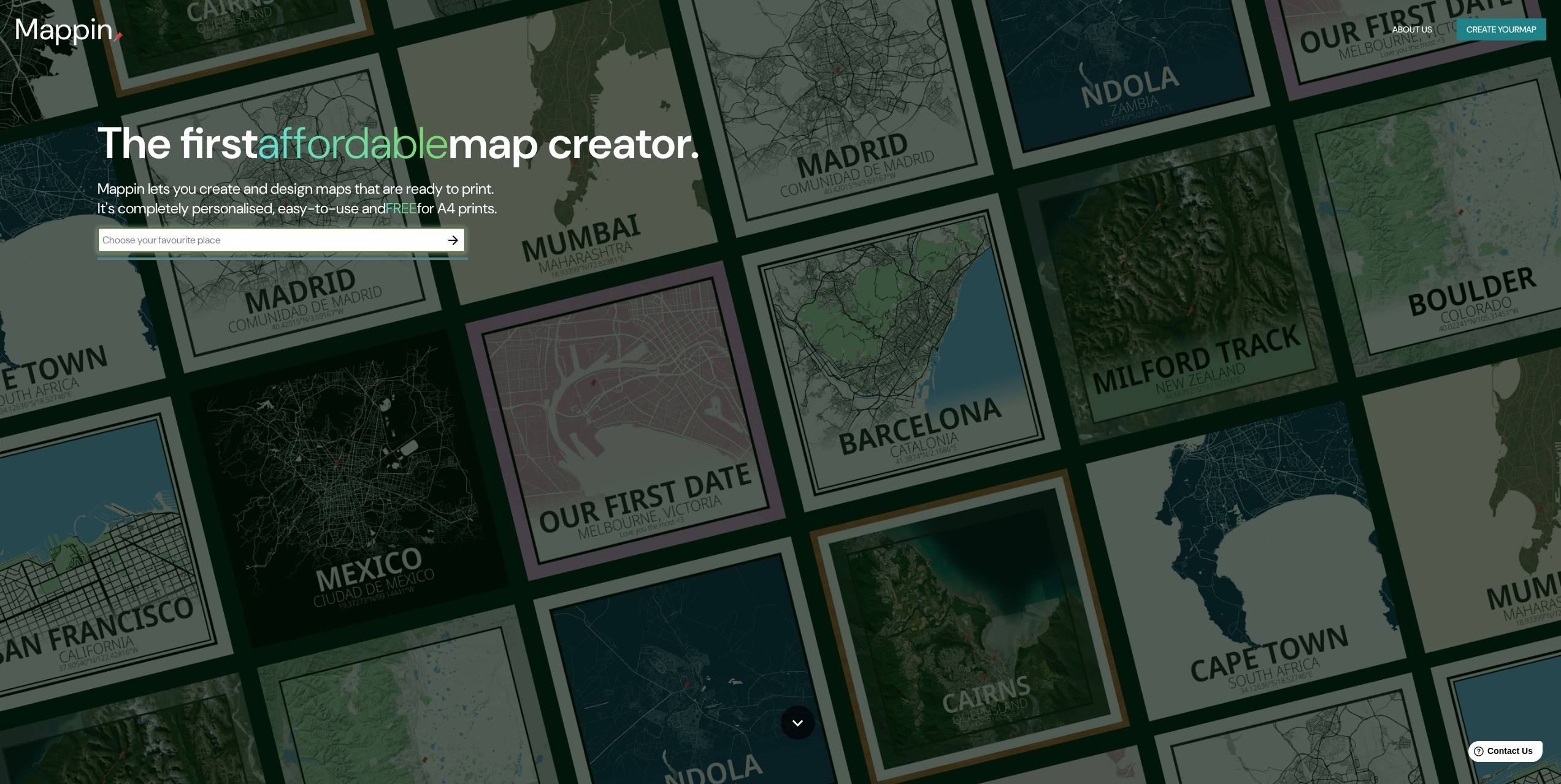
click at [332, 245] on input "text" at bounding box center [269, 240] width 344 height 14
type input "Kamionki"
click at [453, 239] on icon "button" at bounding box center [453, 240] width 15 height 15
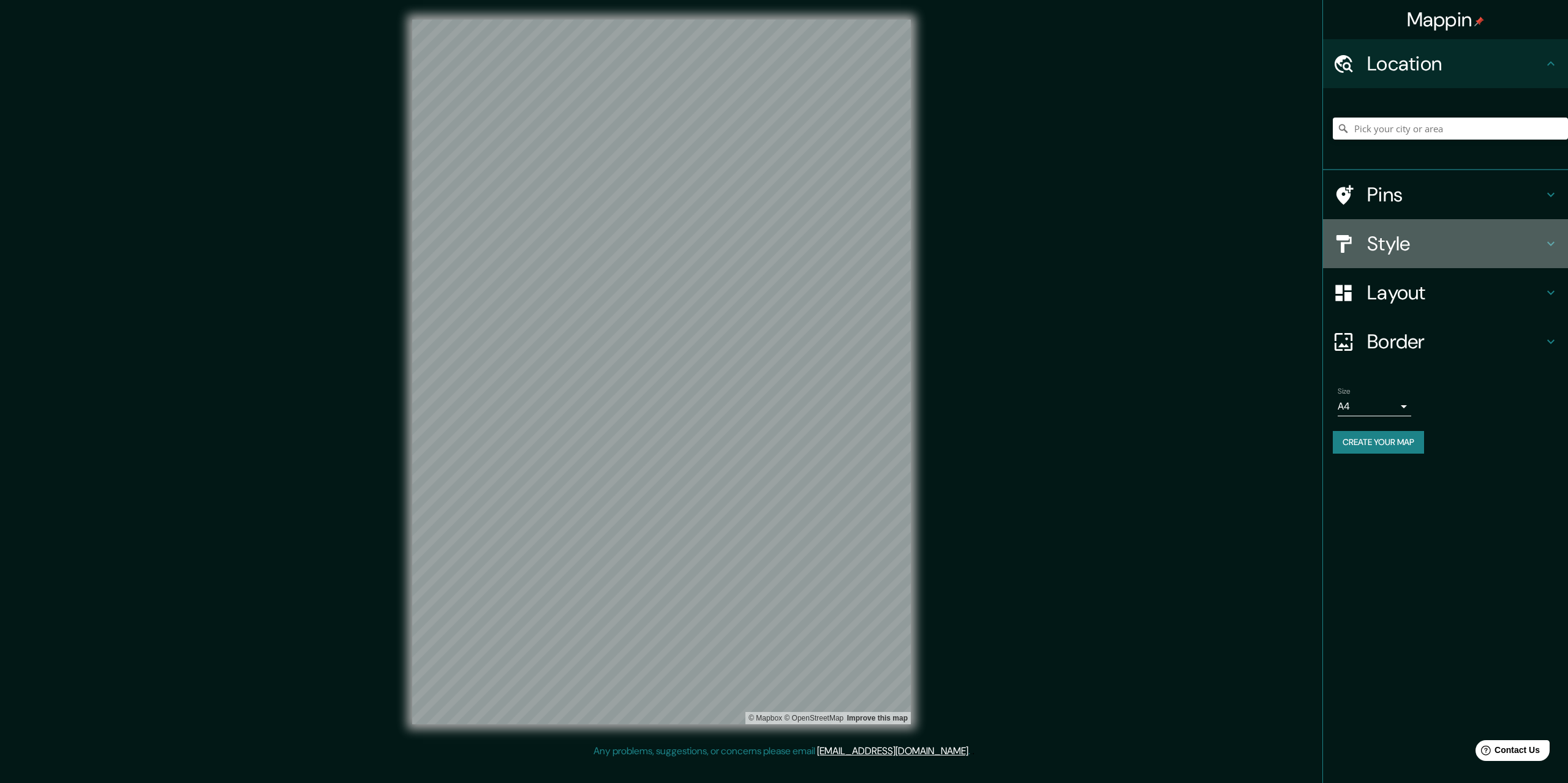
click at [1444, 235] on h4 "Style" at bounding box center [1455, 243] width 177 height 25
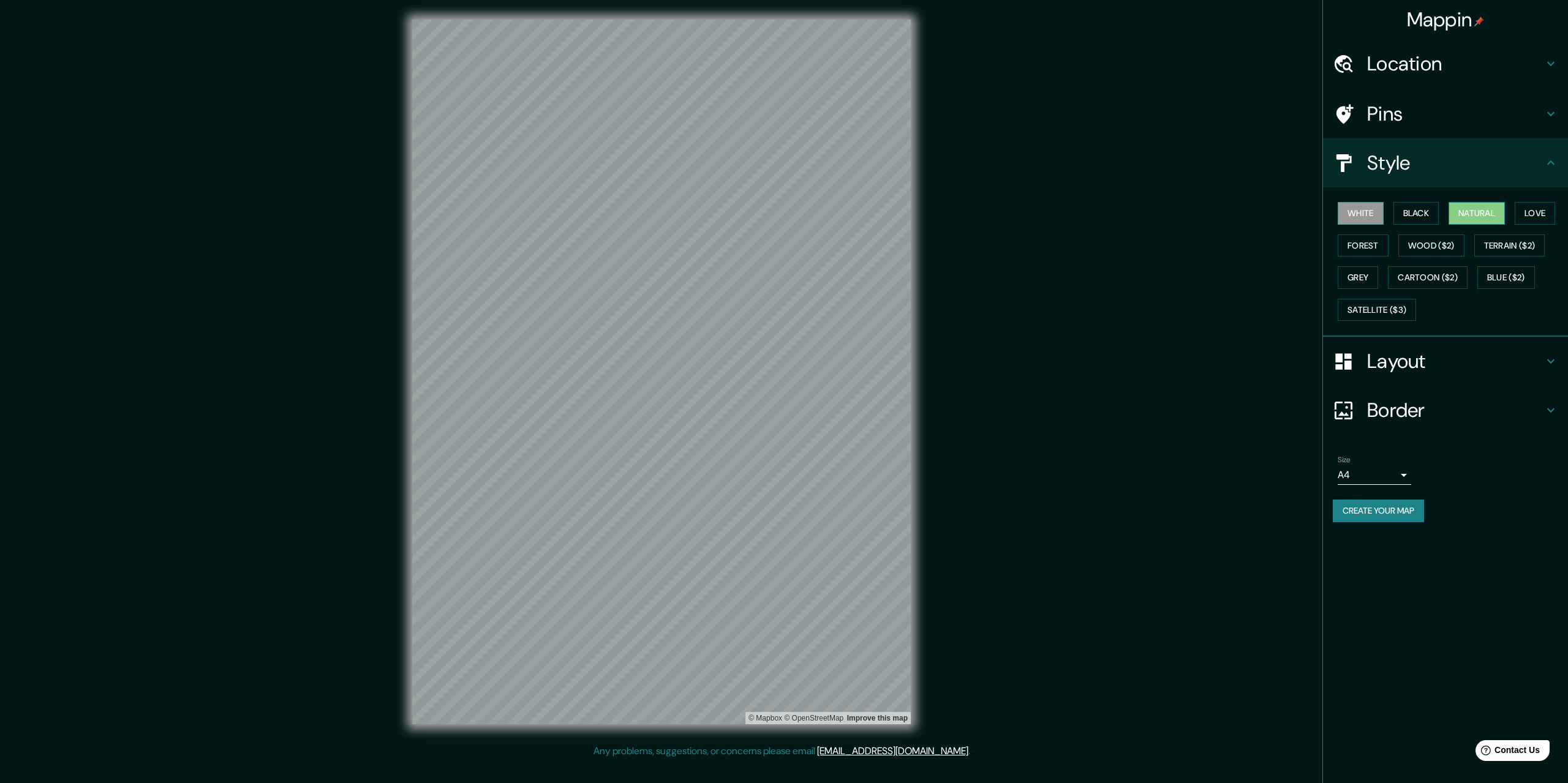
click at [1485, 207] on button "Natural" at bounding box center [1476, 214] width 56 height 23
click at [1365, 209] on button "White" at bounding box center [1361, 214] width 46 height 23
click at [1428, 211] on button "Black" at bounding box center [1416, 214] width 46 height 23
click at [1375, 305] on button "Satellite ($3)" at bounding box center [1377, 310] width 78 height 23
click at [1491, 276] on button "Blue ($2)" at bounding box center [1506, 278] width 57 height 23
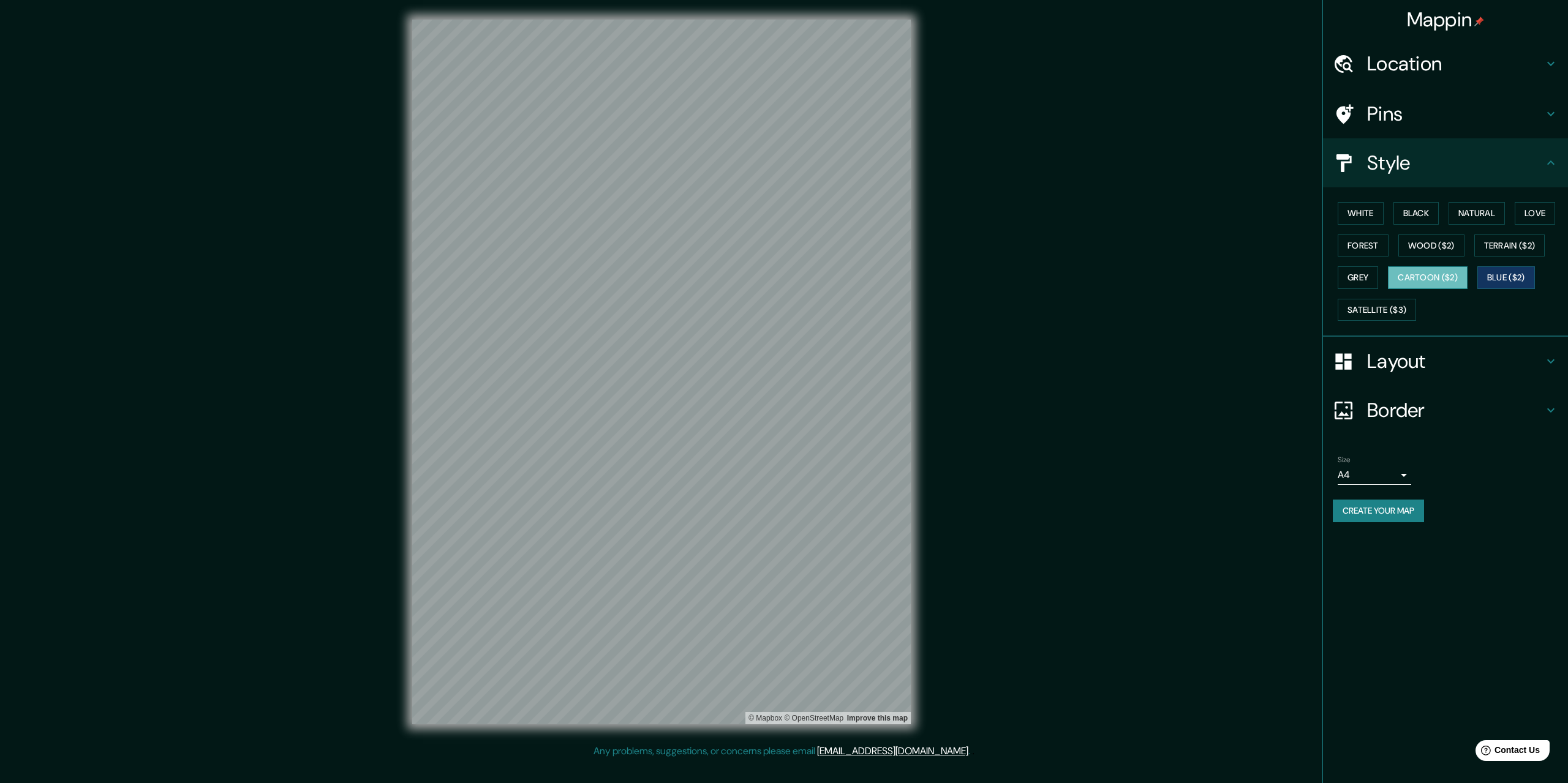
click at [1443, 272] on button "Cartoon ($2)" at bounding box center [1427, 278] width 79 height 23
click at [1363, 274] on button "Grey" at bounding box center [1358, 278] width 40 height 23
click at [1492, 253] on button "Terrain ($2)" at bounding box center [1509, 246] width 71 height 23
click at [1405, 308] on button "Satellite ($3)" at bounding box center [1377, 310] width 78 height 23
click at [1375, 242] on button "Forest" at bounding box center [1363, 246] width 51 height 23
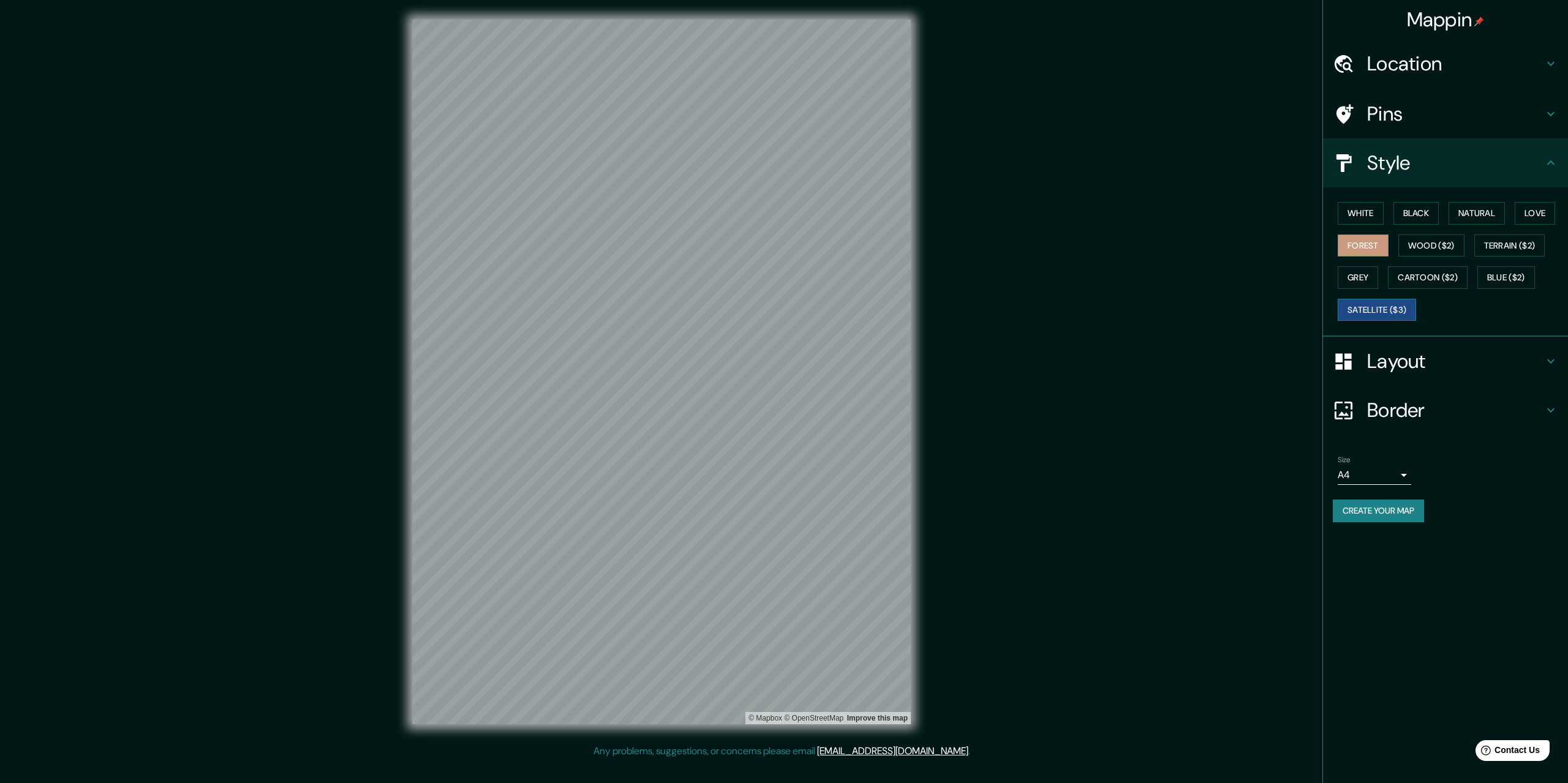
click at [1379, 315] on button "Satellite ($3)" at bounding box center [1377, 310] width 78 height 23
click at [1538, 207] on button "Love" at bounding box center [1535, 214] width 40 height 23
click at [1489, 206] on button "Natural" at bounding box center [1476, 214] width 56 height 23
click at [1404, 304] on button "Satellite ($3)" at bounding box center [1377, 310] width 78 height 23
click at [1403, 364] on h4 "Layout" at bounding box center [1455, 361] width 177 height 25
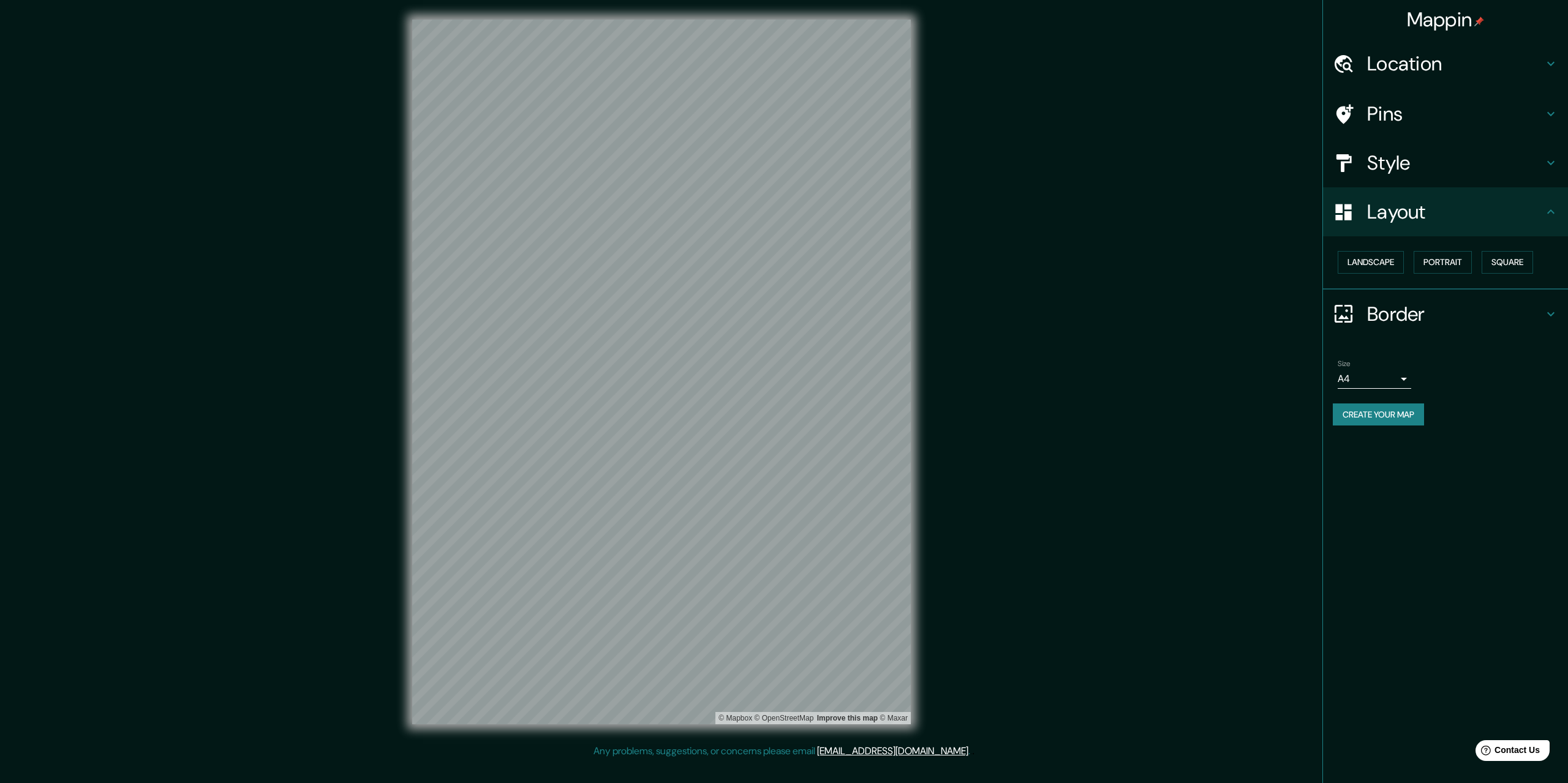
click at [1441, 230] on div "Layout" at bounding box center [1445, 212] width 245 height 49
click at [1419, 180] on div "Style" at bounding box center [1445, 163] width 245 height 49
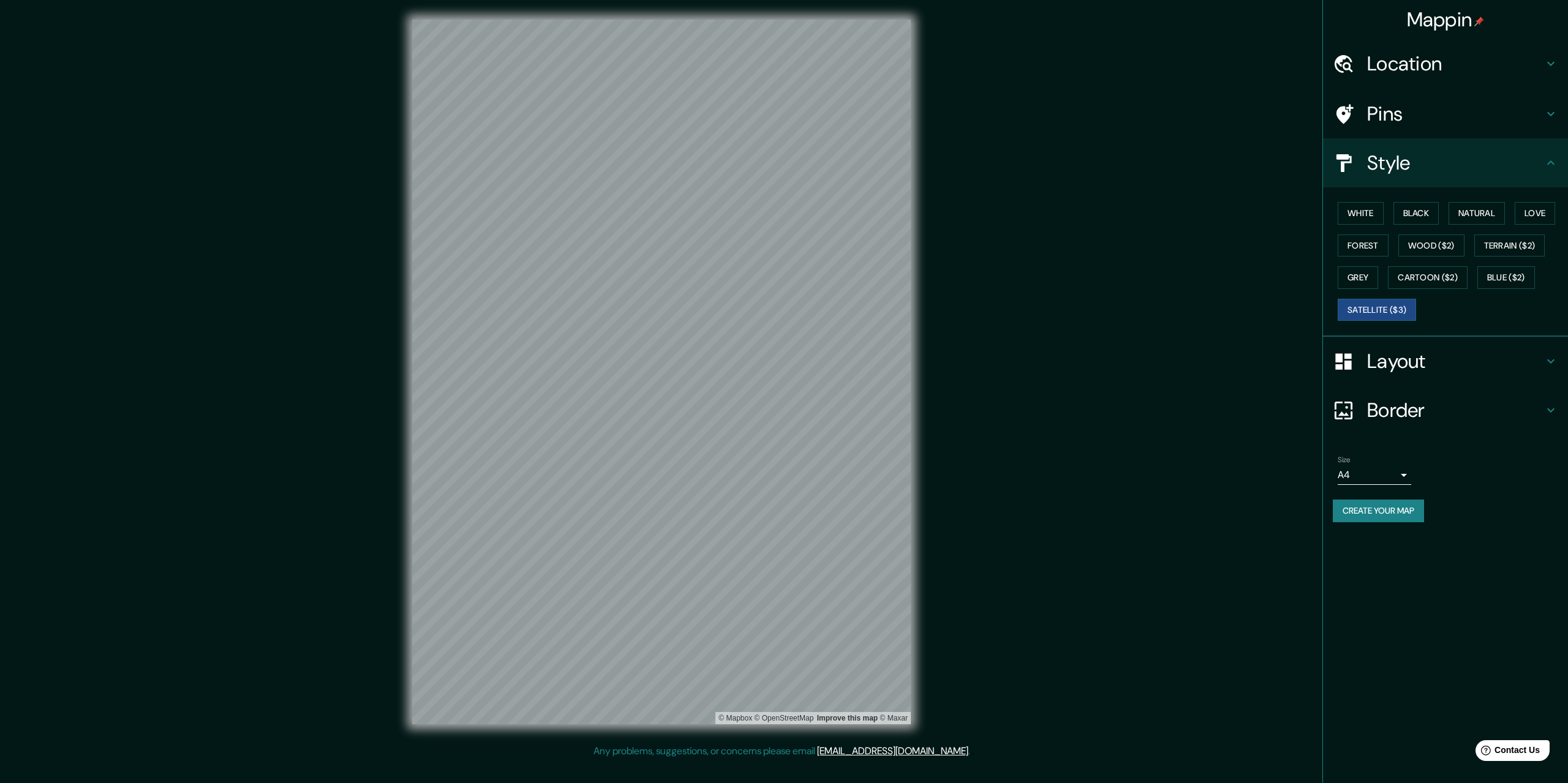
click at [1393, 132] on div "Pins" at bounding box center [1445, 114] width 245 height 49
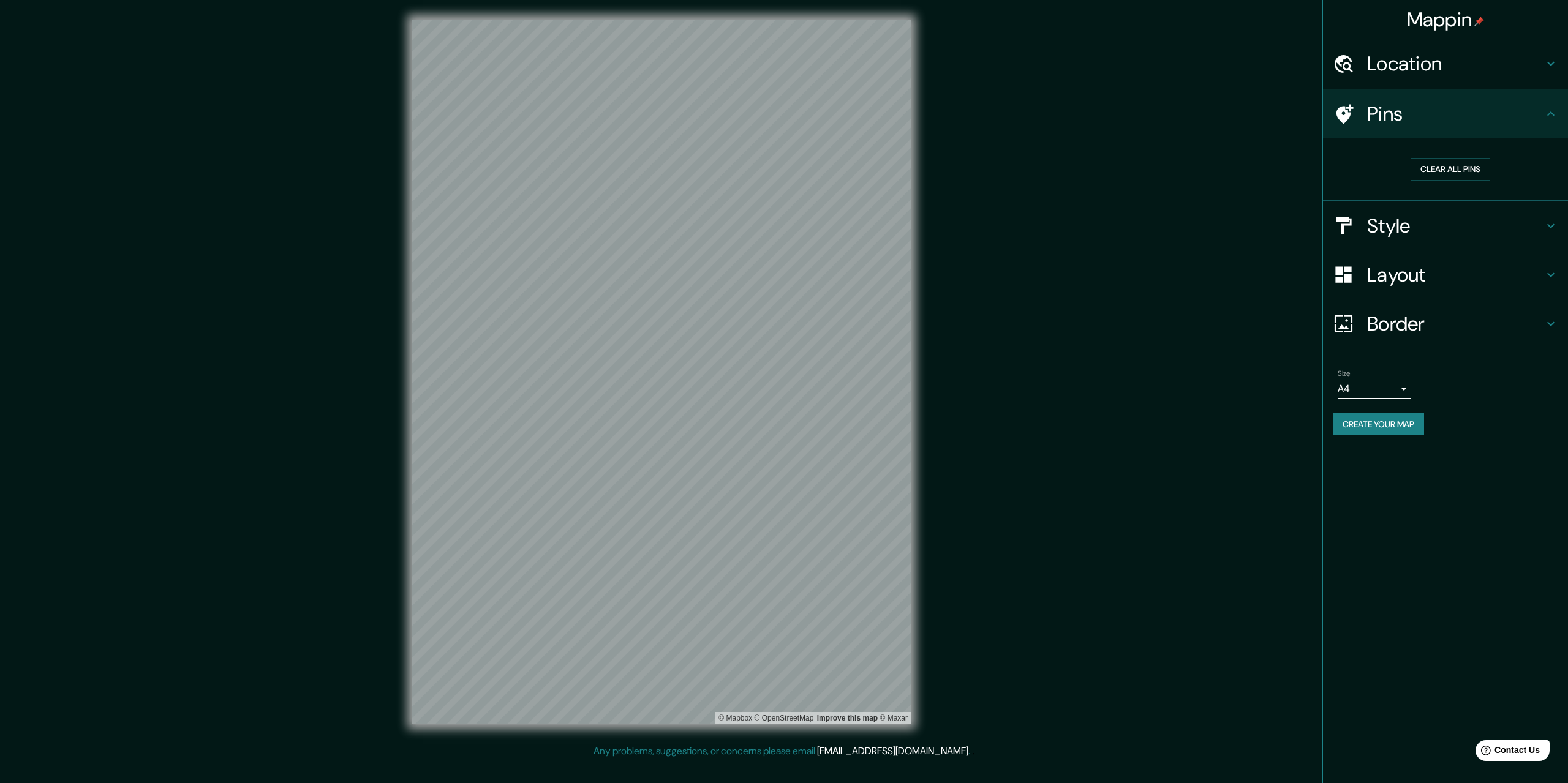
click at [1427, 96] on div "Pins" at bounding box center [1445, 114] width 245 height 49
click at [1432, 77] on div "Location" at bounding box center [1445, 64] width 245 height 49
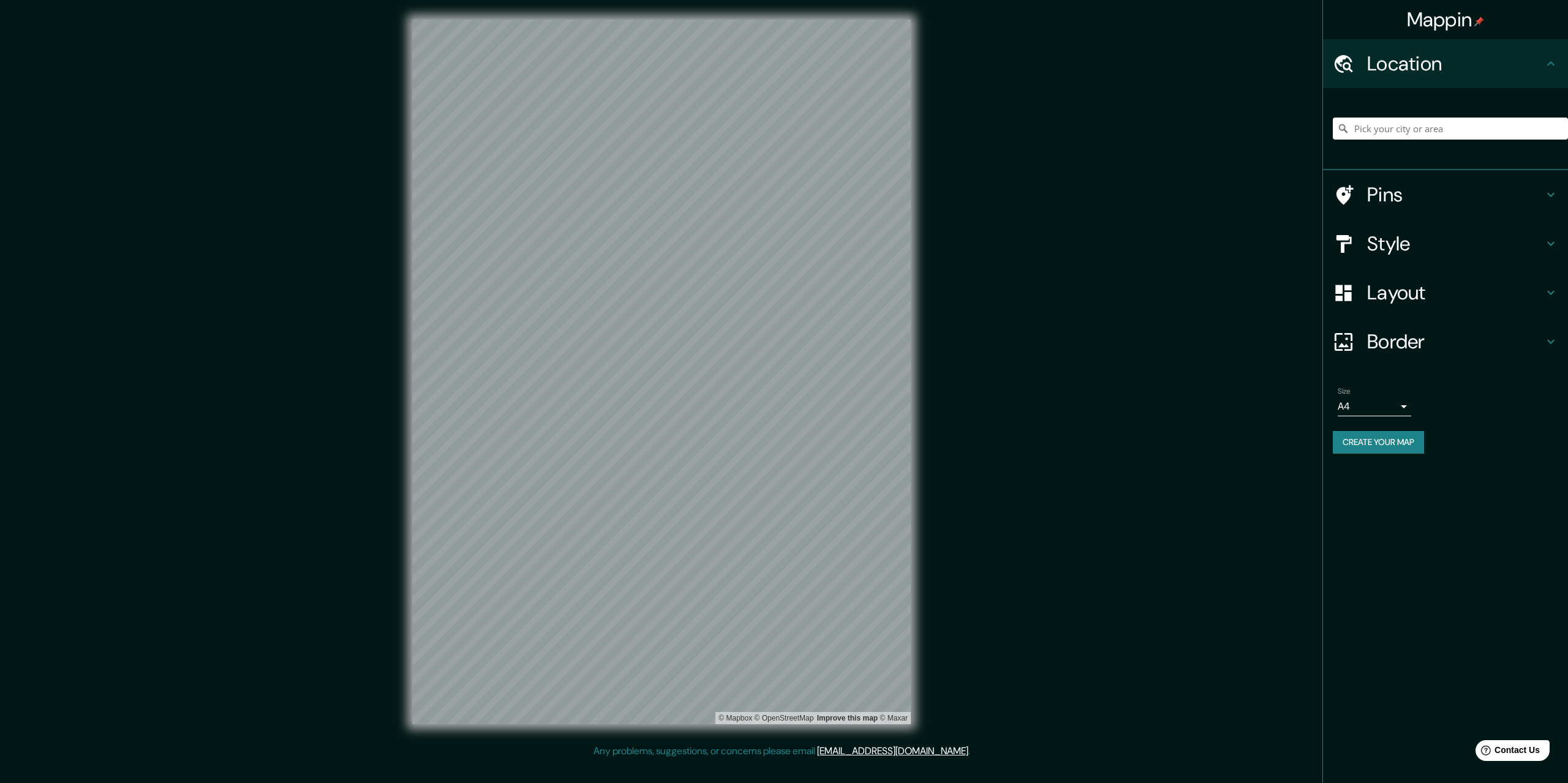
click at [1402, 266] on div "Style" at bounding box center [1445, 244] width 245 height 49
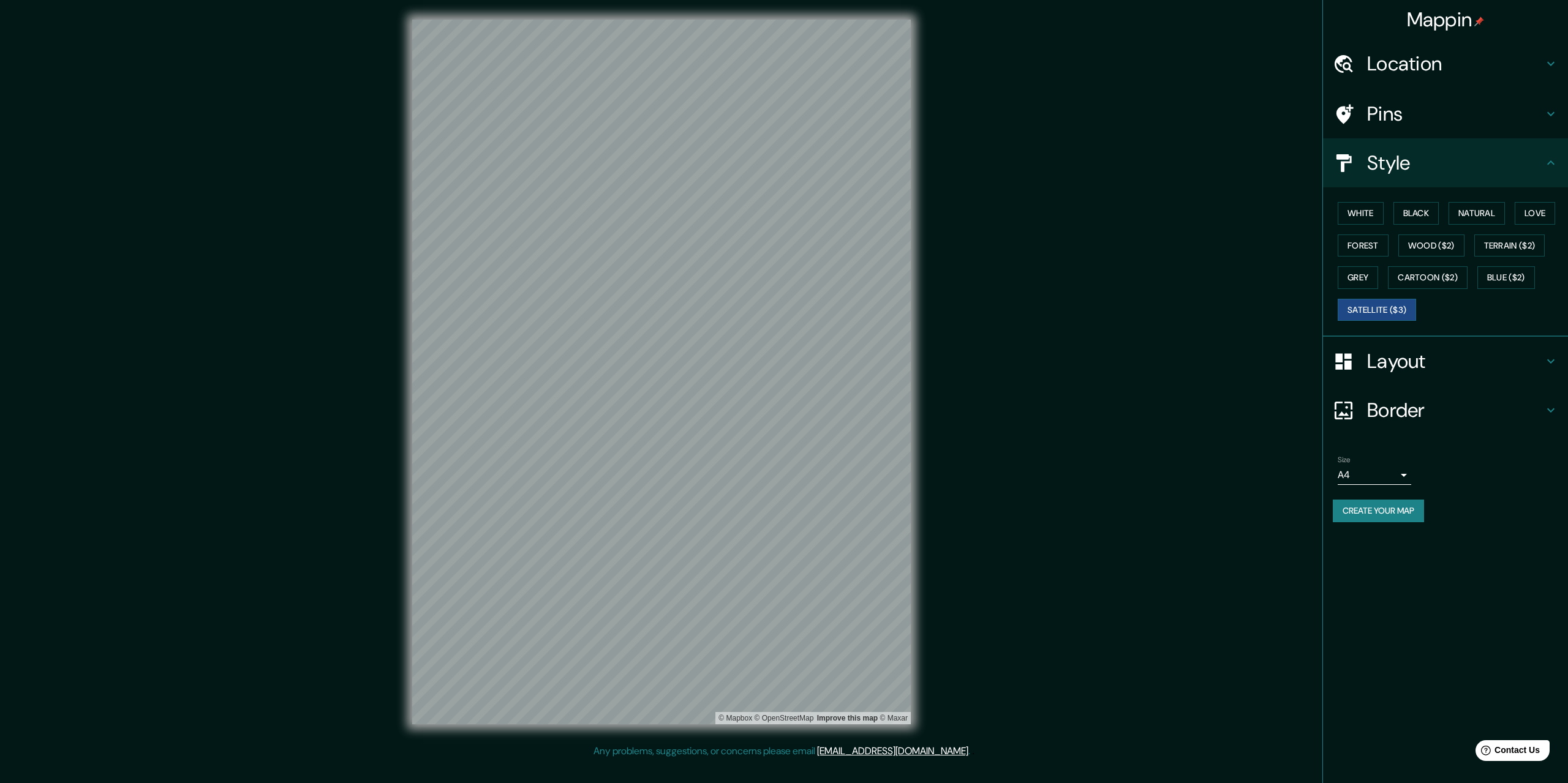
click at [922, 426] on div "© Mapbox © OpenStreetMap Improve this map © Maxar" at bounding box center [661, 372] width 538 height 744
